Goal: Communication & Community: Answer question/provide support

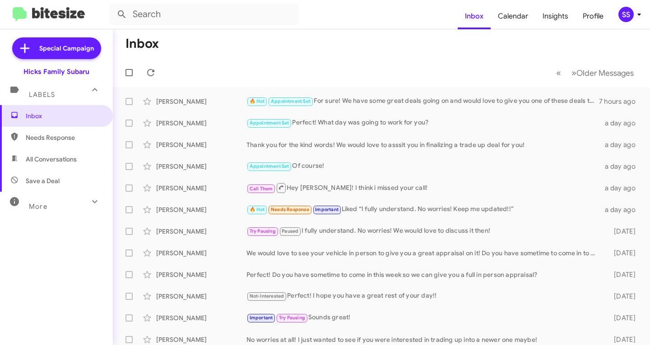
click at [61, 188] on span "Save a Deal" at bounding box center [56, 181] width 113 height 22
type input "in:not-interested"
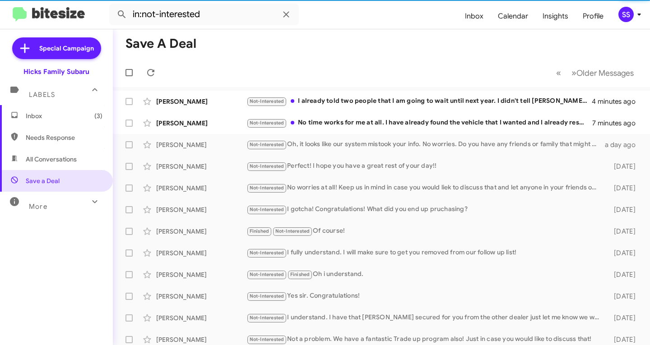
click at [84, 118] on span "Inbox (3)" at bounding box center [64, 115] width 77 height 9
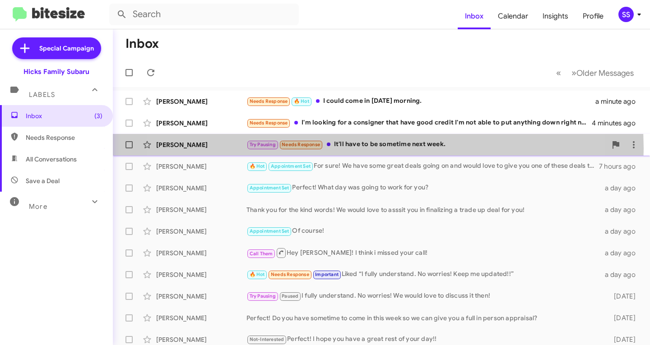
click at [338, 149] on div "Try Pausing Needs Response It'll have to be sometime next week." at bounding box center [426, 144] width 360 height 10
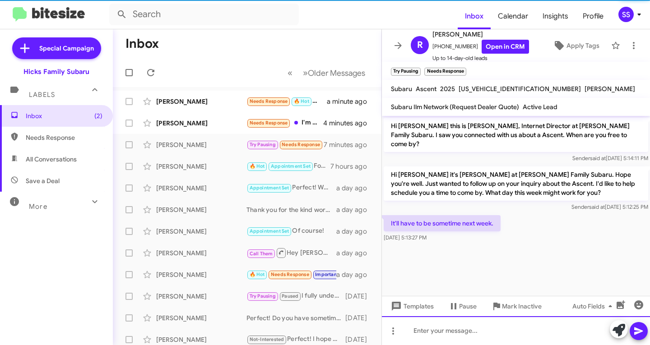
click at [473, 338] on div at bounding box center [516, 330] width 268 height 29
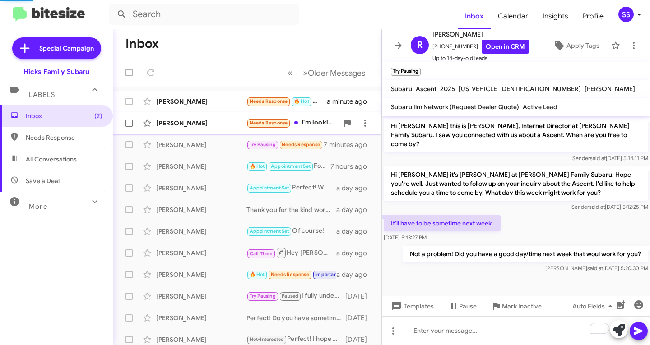
click at [226, 121] on div "[PERSON_NAME]" at bounding box center [201, 123] width 90 height 9
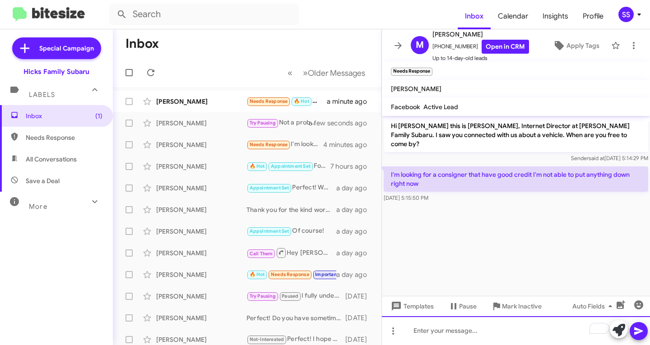
click at [451, 344] on div "To enrich screen reader interactions, please activate Accessibility in Grammarl…" at bounding box center [516, 330] width 268 height 29
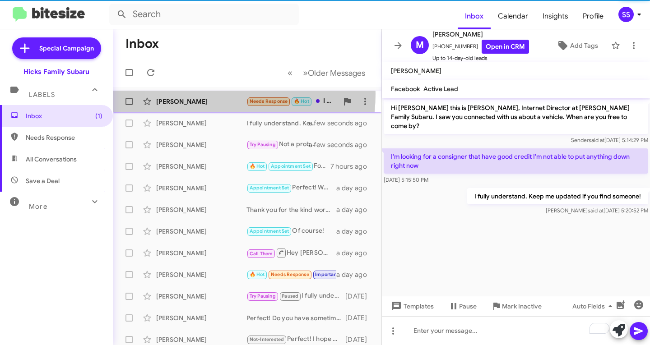
click at [203, 94] on div "[PERSON_NAME] Needs Response 🔥 Hot I could come in [DATE] morning. 2 minutes ago" at bounding box center [247, 102] width 254 height 18
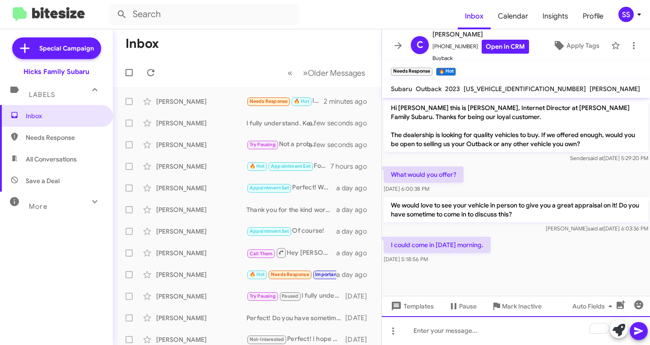
click at [441, 343] on div "To enrich screen reader interactions, please activate Accessibility in Grammarl…" at bounding box center [516, 330] width 268 height 29
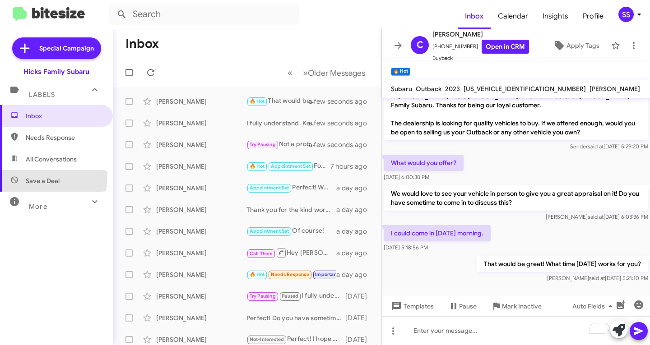
click at [43, 178] on span "Save a Deal" at bounding box center [43, 181] width 34 height 9
type input "in:not-interested"
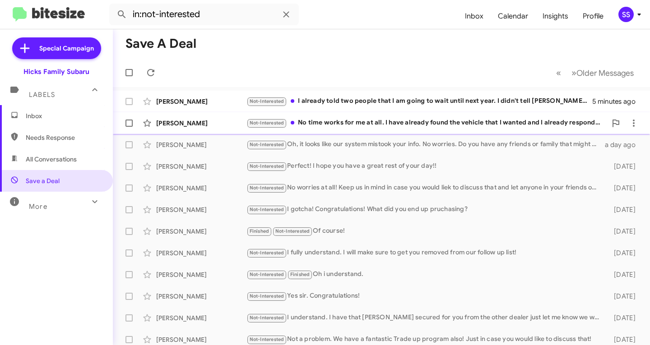
click at [344, 132] on span "[PERSON_NAME] Not-Interested No time works for me at all. I have already found …" at bounding box center [381, 123] width 537 height 22
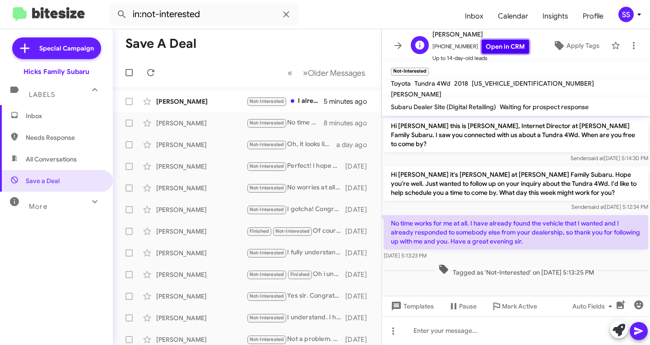
click at [495, 46] on link "Open in CRM" at bounding box center [505, 47] width 47 height 14
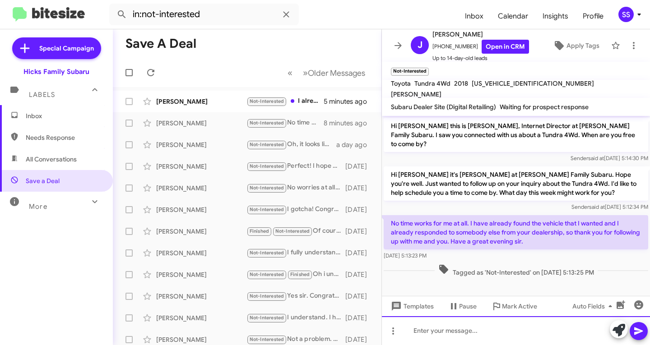
click at [511, 336] on div at bounding box center [516, 330] width 268 height 29
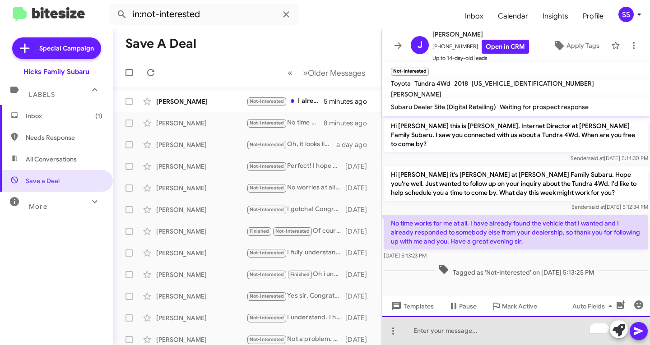
click at [479, 339] on div "To enrich screen reader interactions, please activate Accessibility in Grammarl…" at bounding box center [516, 330] width 268 height 29
click at [462, 335] on div "To enrich screen reader interactions, please activate Accessibility in Grammarl…" at bounding box center [516, 330] width 268 height 29
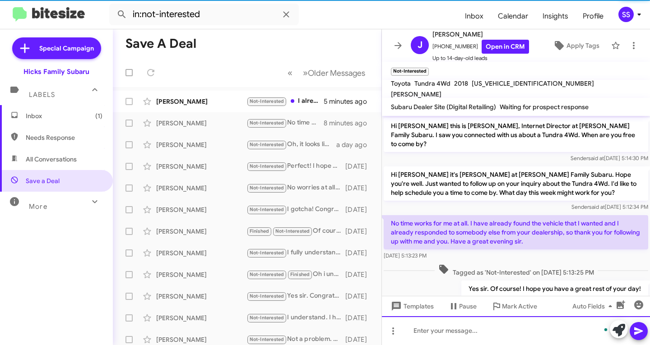
scroll to position [16, 0]
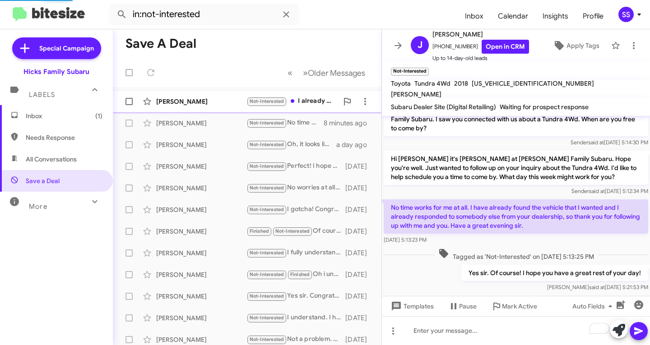
click at [208, 102] on div "[PERSON_NAME]" at bounding box center [201, 101] width 90 height 9
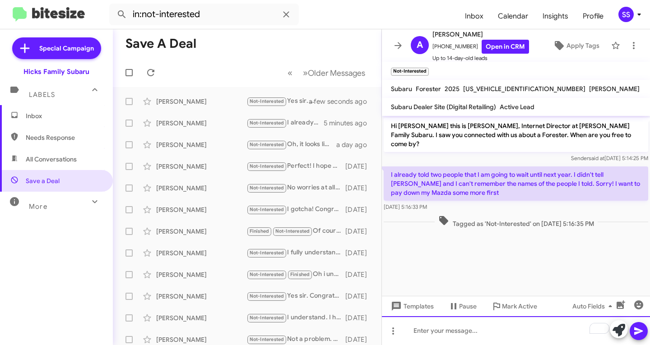
click at [461, 334] on div "To enrich screen reader interactions, please activate Accessibility in Grammarl…" at bounding box center [516, 330] width 268 height 29
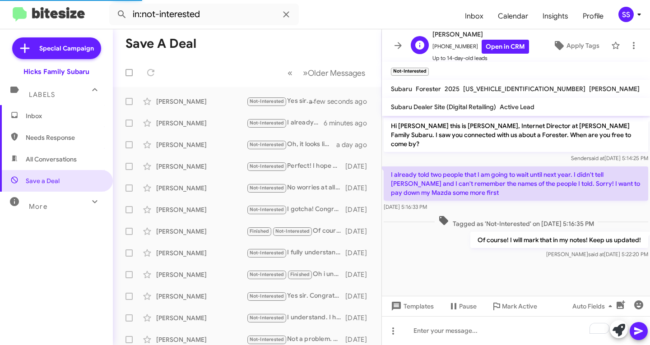
click at [500, 54] on span "Up to 14-day-old leads" at bounding box center [480, 58] width 97 height 9
click at [482, 44] on link "Open in CRM" at bounding box center [505, 47] width 47 height 14
click at [52, 117] on span "Inbox" at bounding box center [64, 115] width 77 height 9
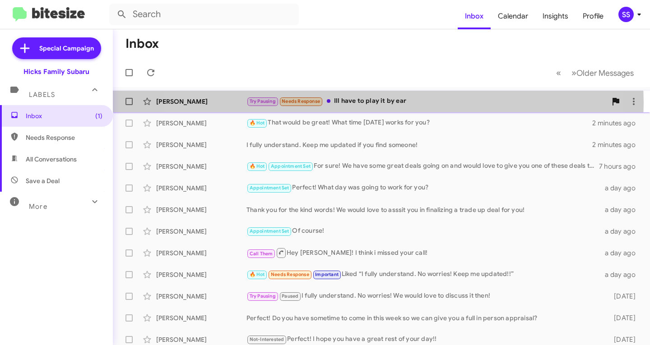
click at [347, 103] on div "Try Pausing Needs Response Ill have to play it by ear" at bounding box center [426, 101] width 360 height 10
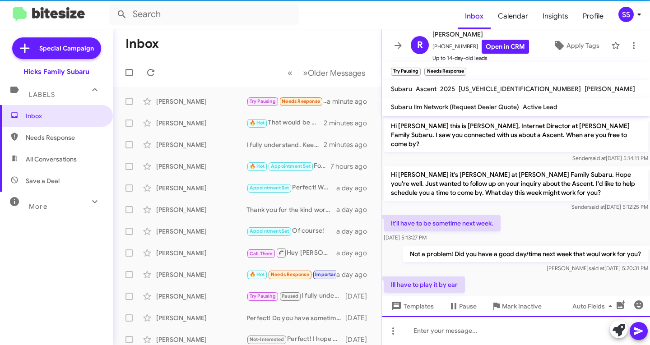
click at [495, 336] on div at bounding box center [516, 330] width 268 height 29
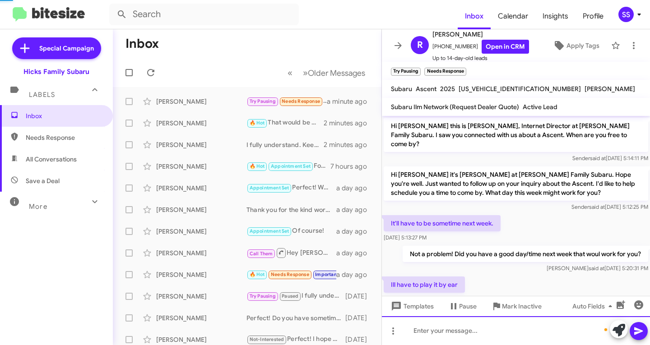
scroll to position [45, 0]
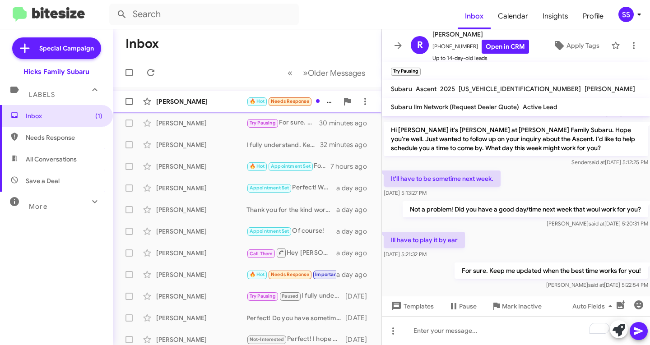
click at [207, 98] on div "[PERSON_NAME]" at bounding box center [201, 101] width 90 height 9
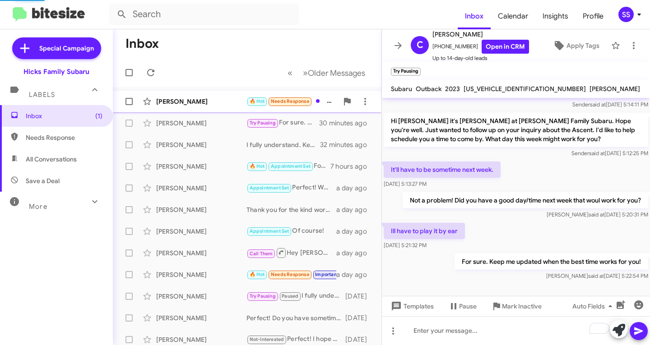
scroll to position [45, 0]
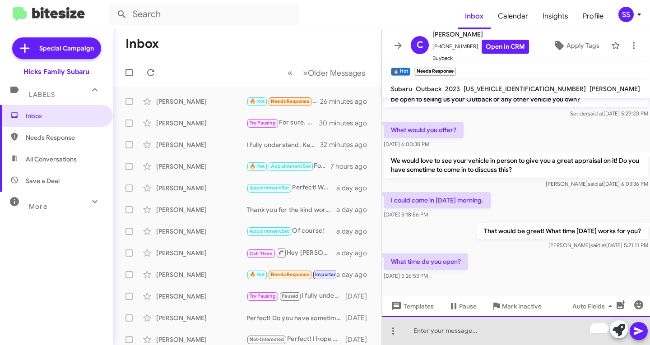
click at [459, 337] on div "To enrich screen reader interactions, please activate Accessibility in Grammarl…" at bounding box center [516, 330] width 268 height 29
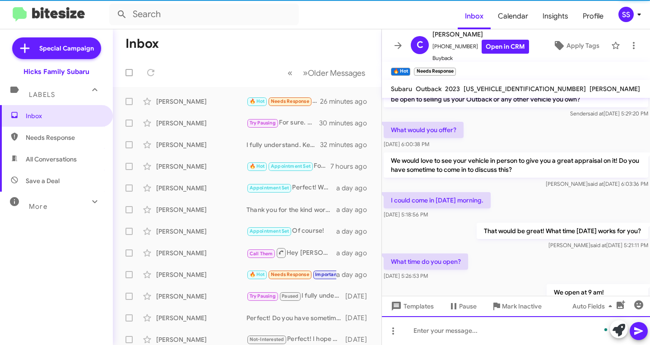
scroll to position [78, 0]
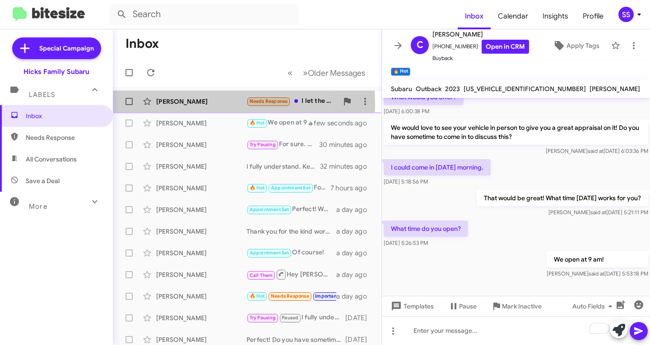
click at [182, 104] on div "[PERSON_NAME]" at bounding box center [201, 101] width 90 height 9
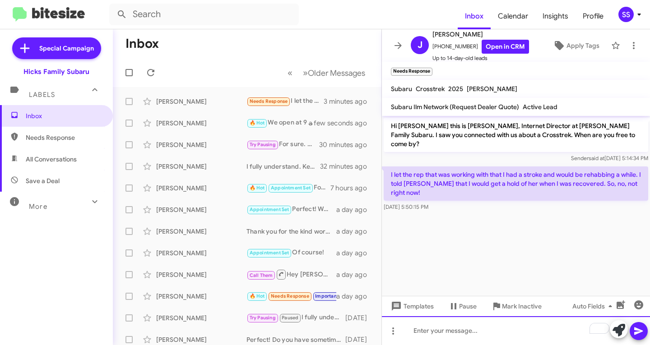
click at [465, 328] on div "To enrich screen reader interactions, please activate Accessibility in Grammarl…" at bounding box center [516, 330] width 268 height 29
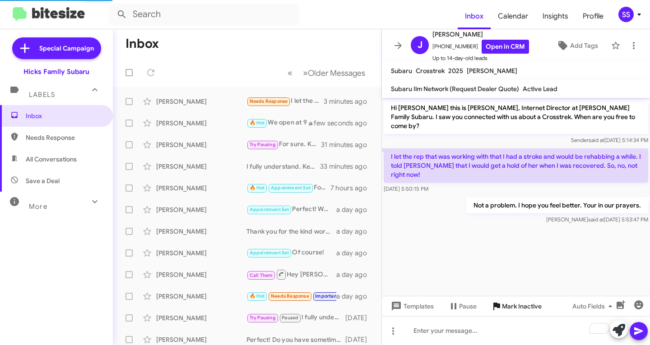
click at [526, 305] on span "Mark Inactive" at bounding box center [522, 306] width 40 height 16
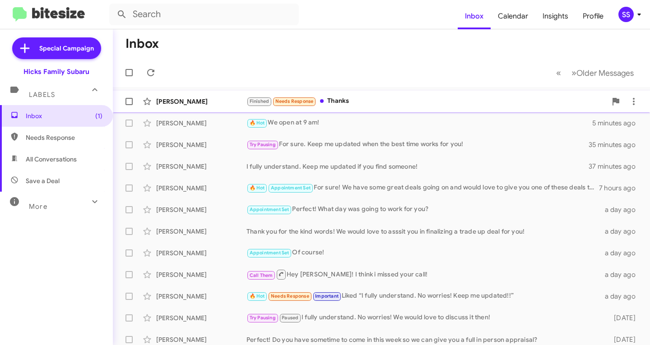
click at [353, 100] on div "Finished Needs Response Thanks" at bounding box center [426, 101] width 360 height 10
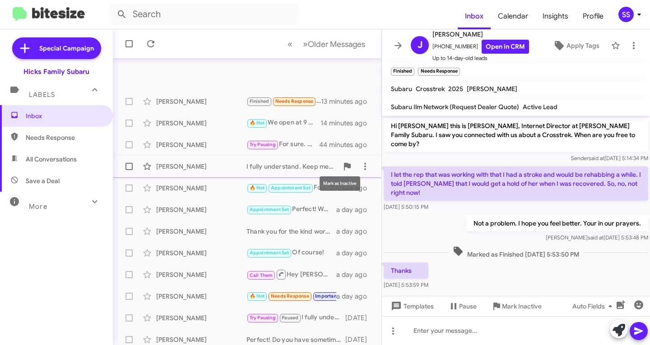
scroll to position [179, 0]
